Goal: Navigation & Orientation: Find specific page/section

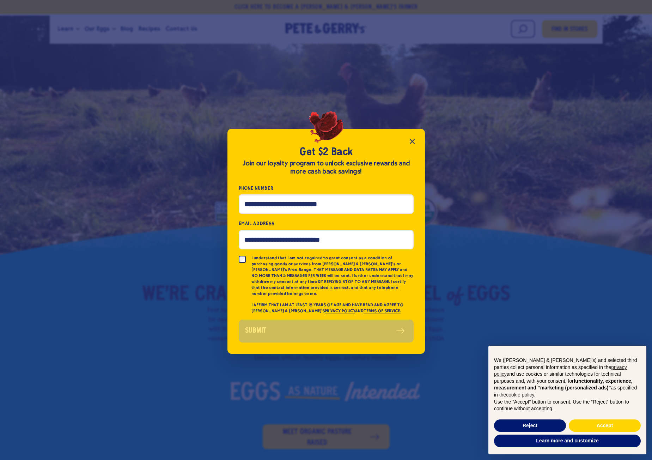
click at [410, 140] on icon "Close popup" at bounding box center [412, 141] width 8 height 8
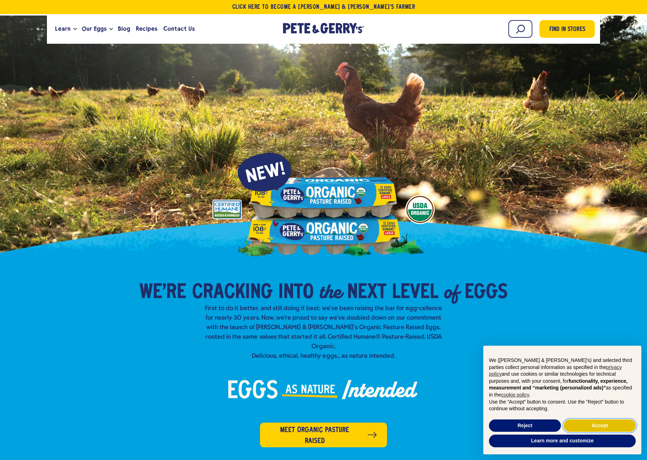
click at [592, 421] on button "Accept" at bounding box center [599, 425] width 72 height 13
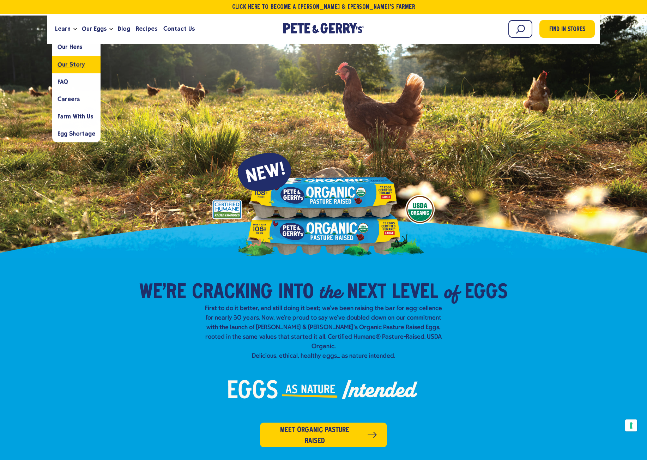
click at [74, 61] on link "Our Story" at bounding box center [76, 64] width 48 height 17
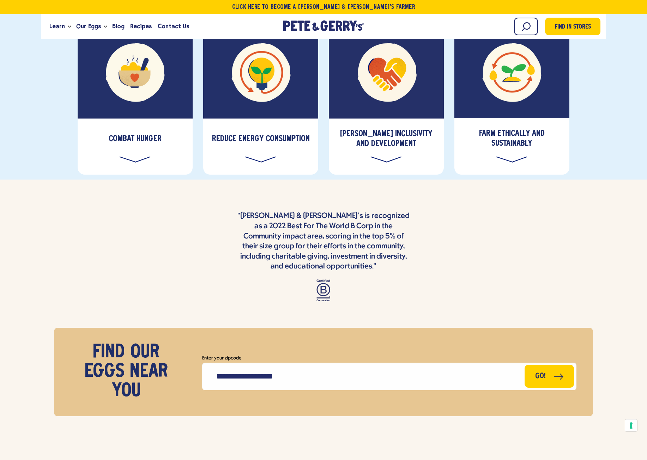
scroll to position [2576, 0]
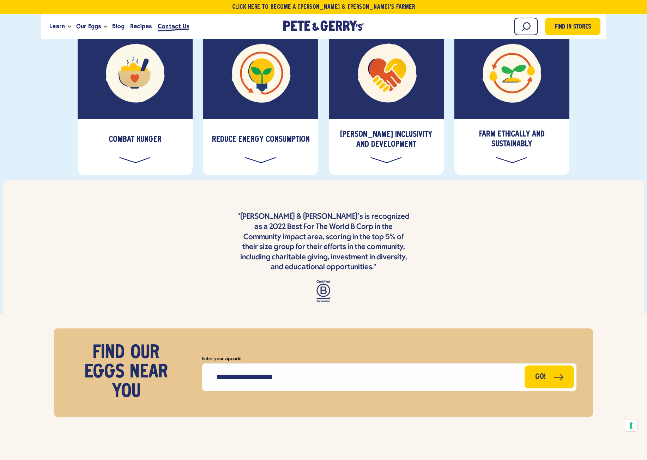
click at [158, 23] on span "Contact Us" at bounding box center [173, 26] width 31 height 9
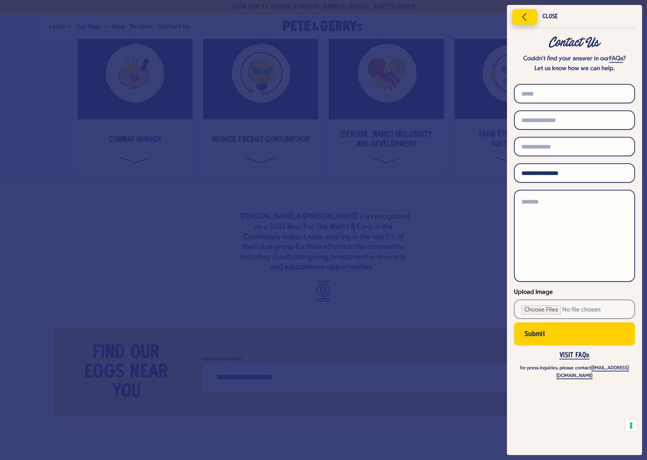
click at [521, 18] on icon "Close menu" at bounding box center [524, 17] width 18 height 11
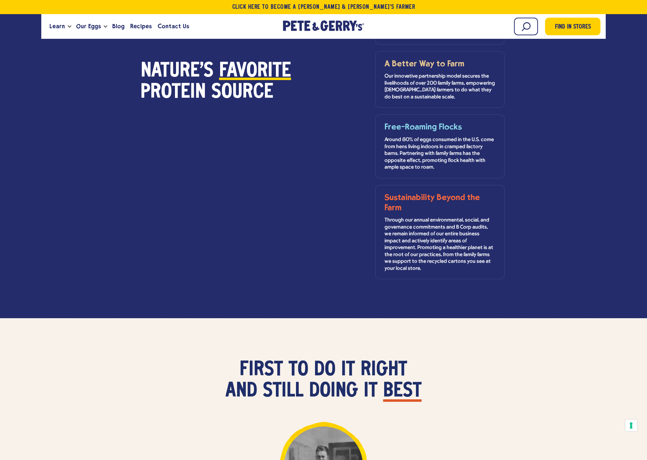
scroll to position [249, 0]
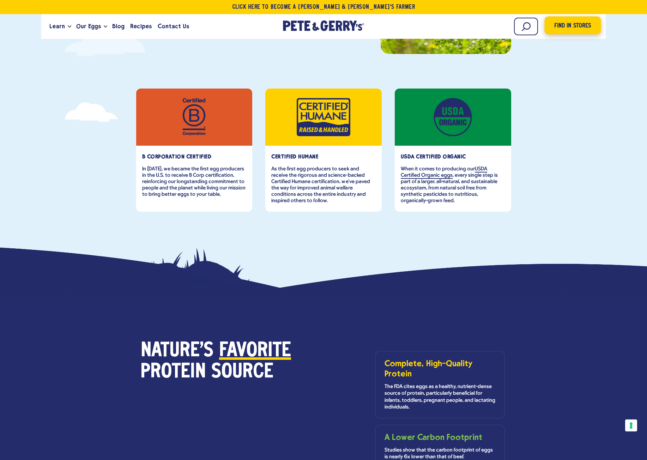
click at [589, 29] on span "Find in Stores" at bounding box center [572, 26] width 37 height 10
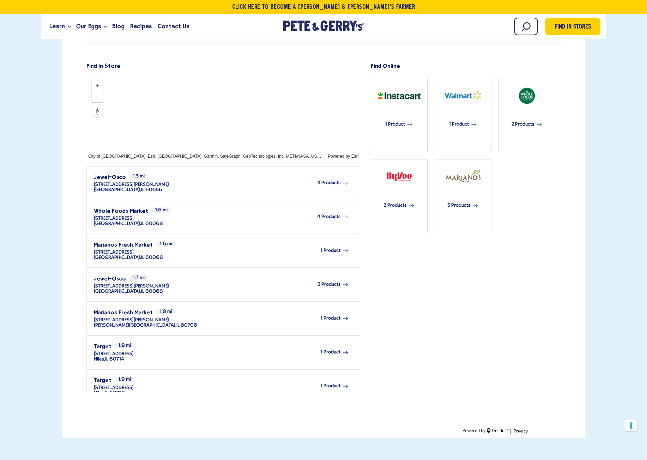
scroll to position [212, 0]
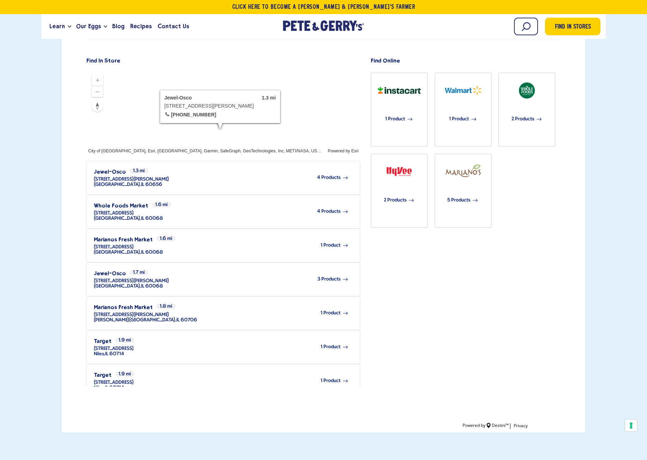
click at [336, 168] on div "4 Products" at bounding box center [258, 177] width 179 height 19
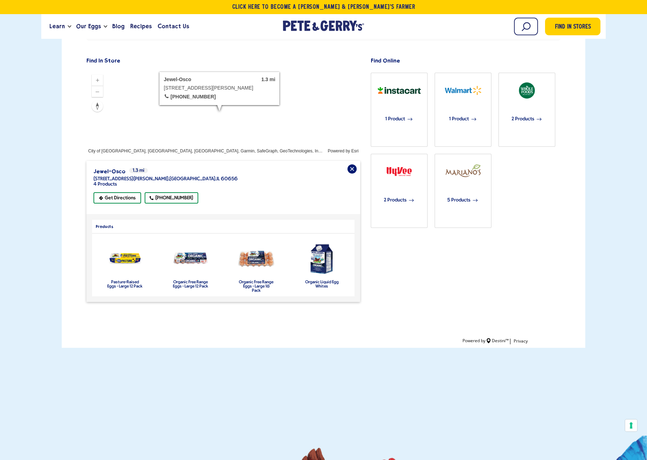
scroll to position [0, 0]
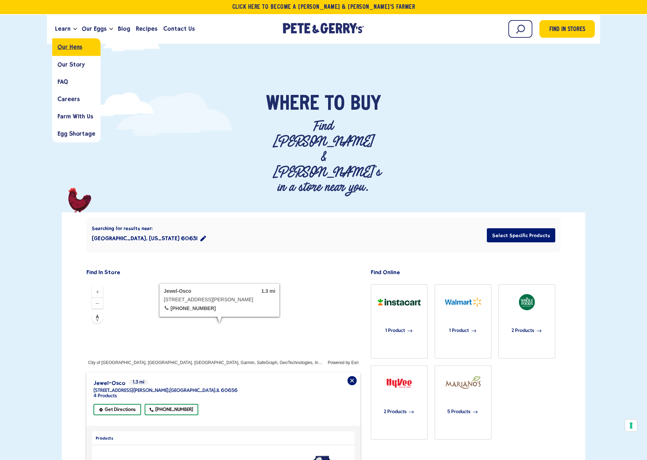
click at [78, 49] on span "Our Hens" at bounding box center [69, 47] width 25 height 7
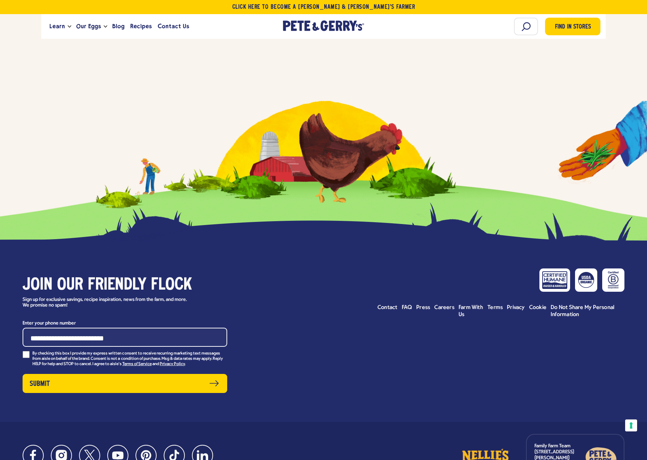
scroll to position [4110, 0]
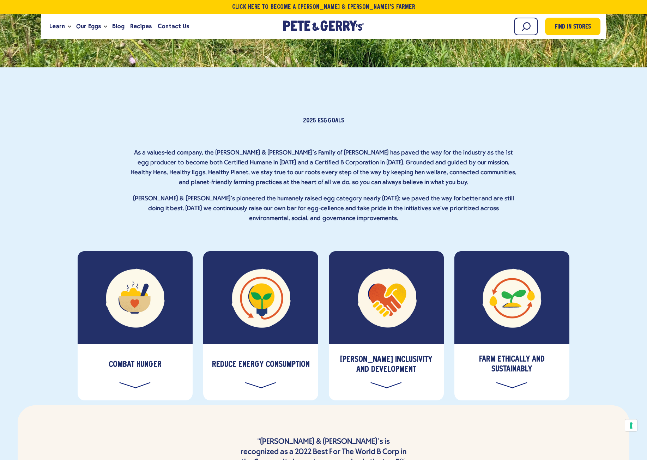
scroll to position [2446, 0]
